Goal: Transaction & Acquisition: Obtain resource

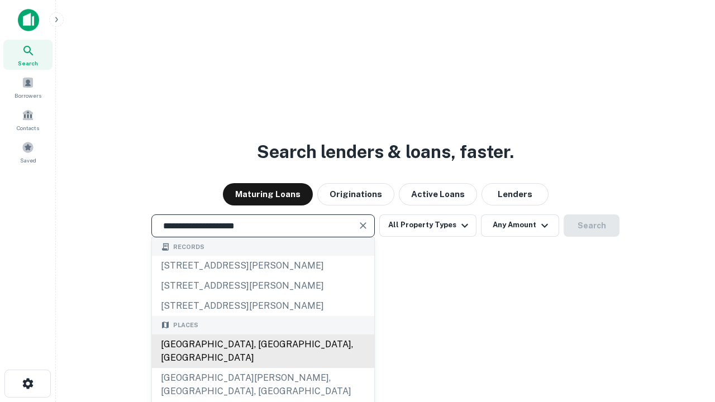
click at [262, 368] on div "[GEOGRAPHIC_DATA], [GEOGRAPHIC_DATA], [GEOGRAPHIC_DATA]" at bounding box center [263, 350] width 222 height 33
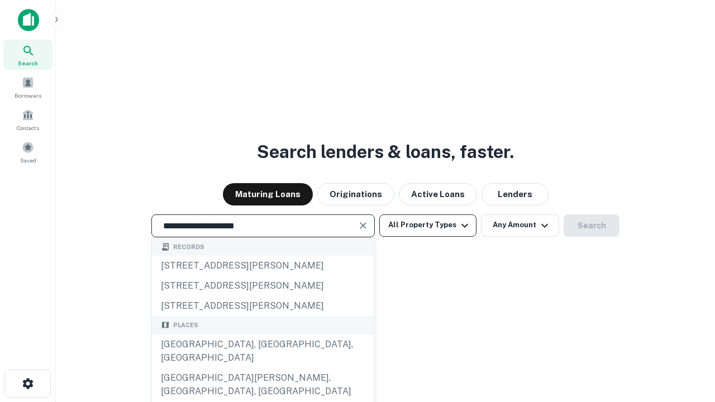
type input "**********"
click at [428, 225] on button "All Property Types" at bounding box center [427, 225] width 97 height 22
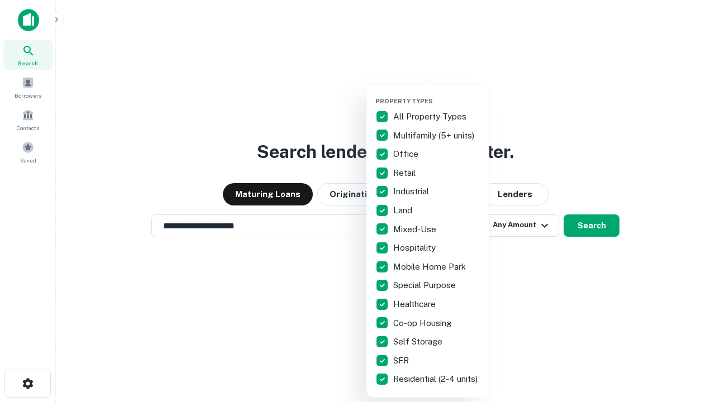
click at [437, 94] on button "button" at bounding box center [436, 94] width 123 height 1
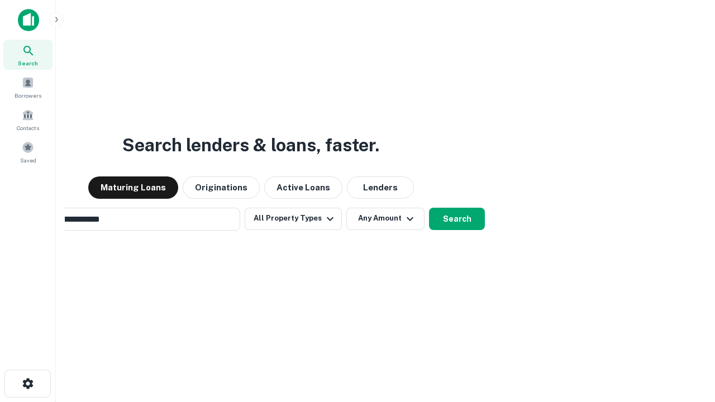
scroll to position [17, 0]
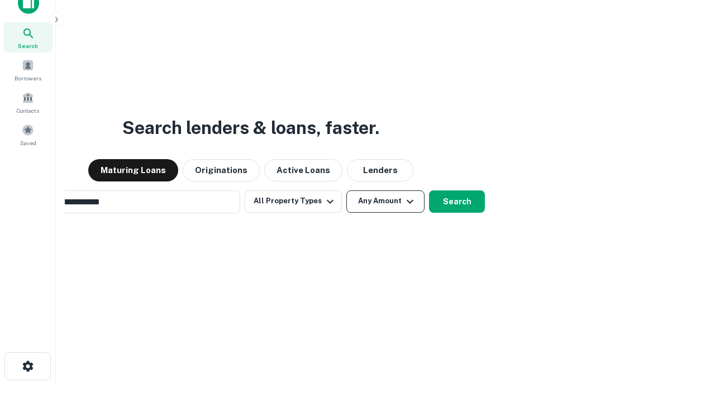
click at [346, 190] on button "Any Amount" at bounding box center [385, 201] width 78 height 22
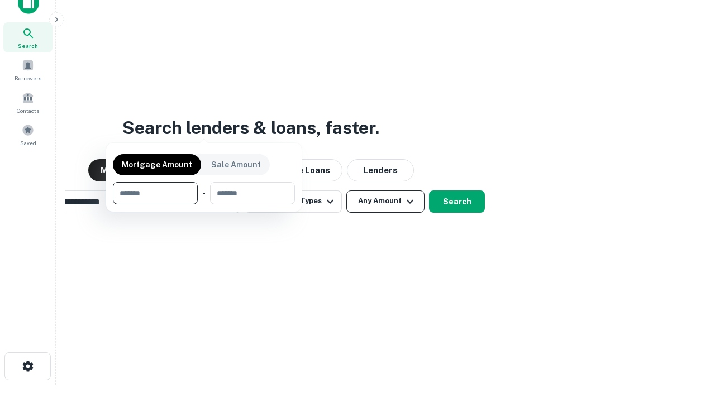
scroll to position [80, 316]
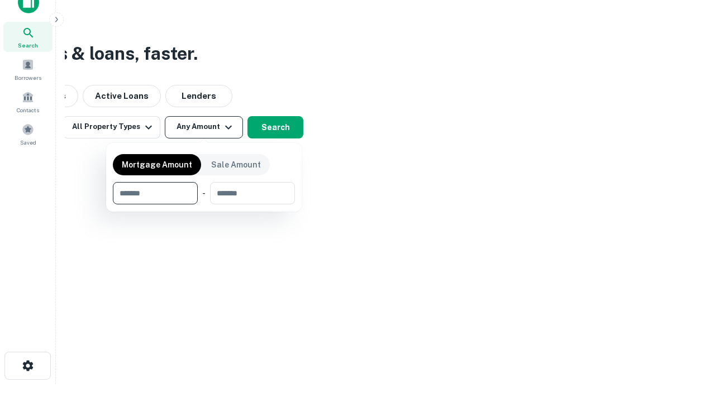
type input "*******"
click at [204, 204] on button "button" at bounding box center [204, 204] width 182 height 1
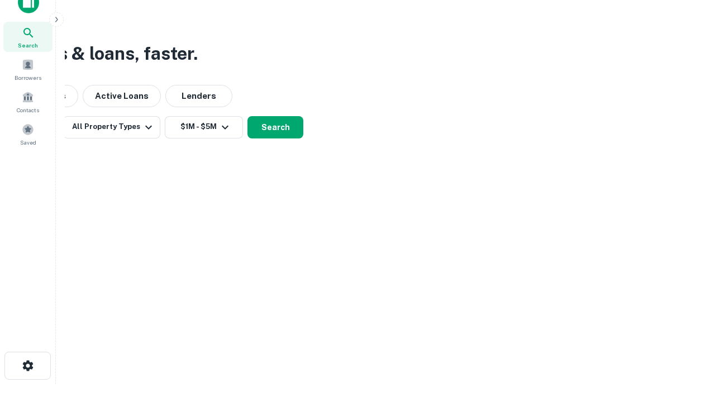
scroll to position [7, 206]
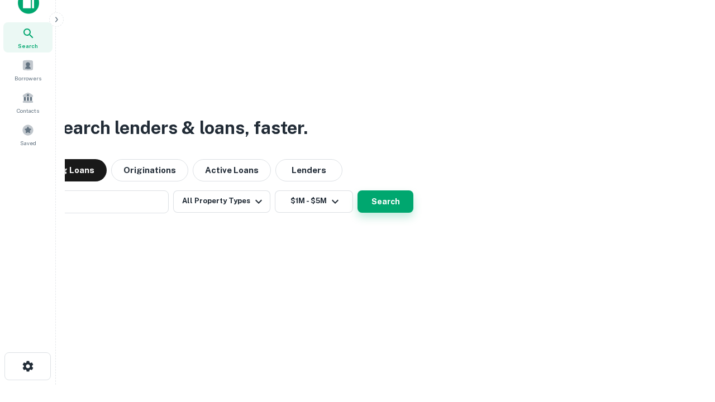
click at [357, 190] on button "Search" at bounding box center [385, 201] width 56 height 22
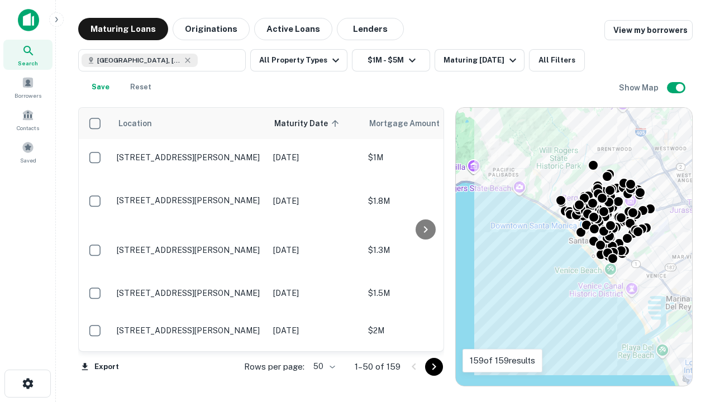
click at [322, 366] on body "Search Borrowers Contacts Saved Maturing Loans Originations Active Loans Lender…" at bounding box center [357, 201] width 715 height 402
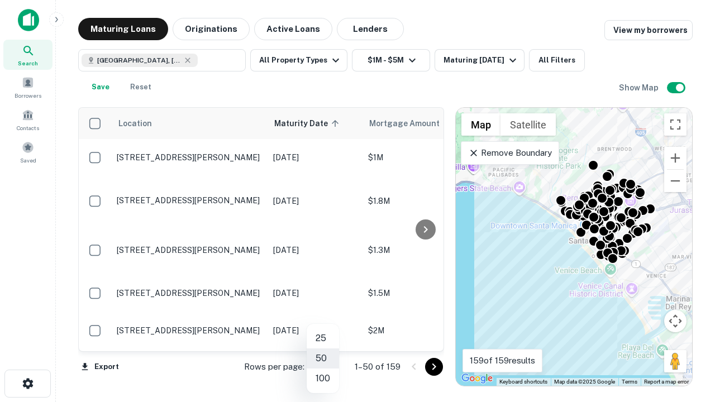
click at [323, 338] on li "25" at bounding box center [322, 338] width 32 height 20
